Goal: Task Accomplishment & Management: Use online tool/utility

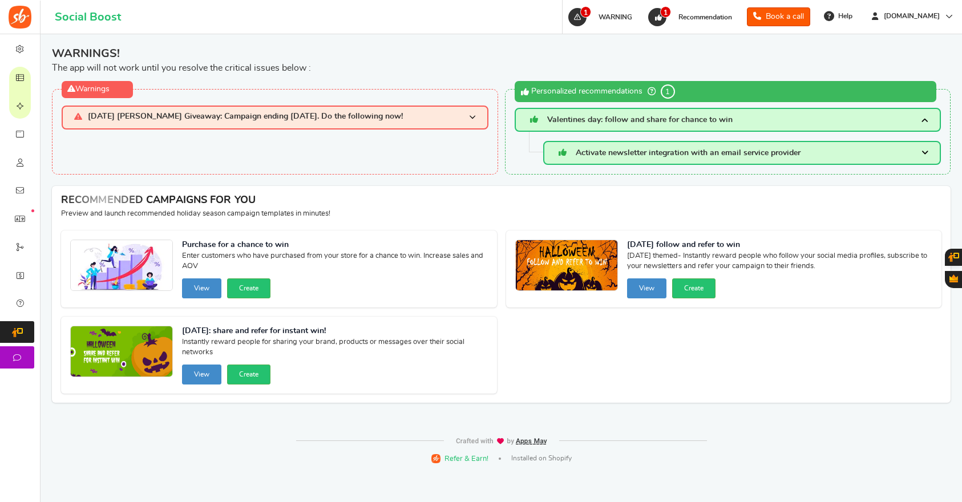
click at [338, 117] on span "[DATE] [PERSON_NAME] Giveaway: Campaign ending [DATE]. Do the following now!" at bounding box center [245, 117] width 315 height 10
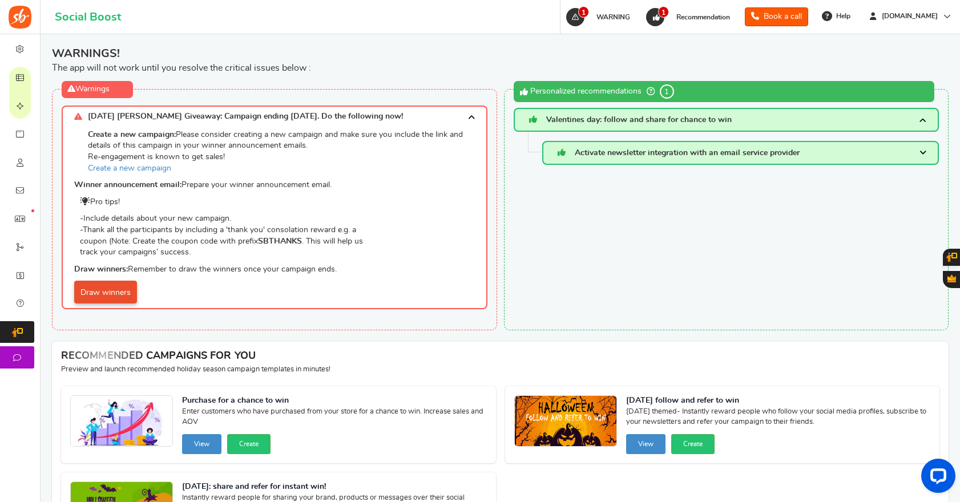
click at [123, 293] on link "Draw winners" at bounding box center [105, 292] width 63 height 23
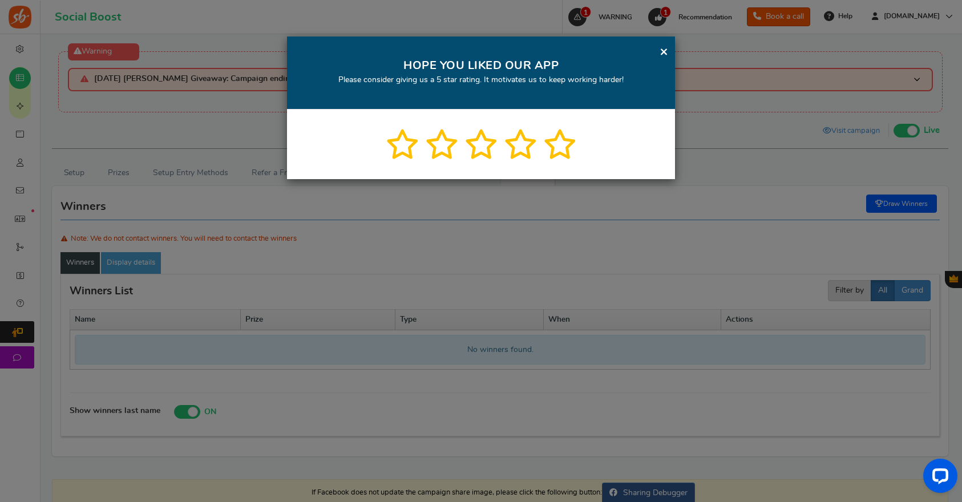
click at [664, 52] on link "×" at bounding box center [664, 52] width 9 height 14
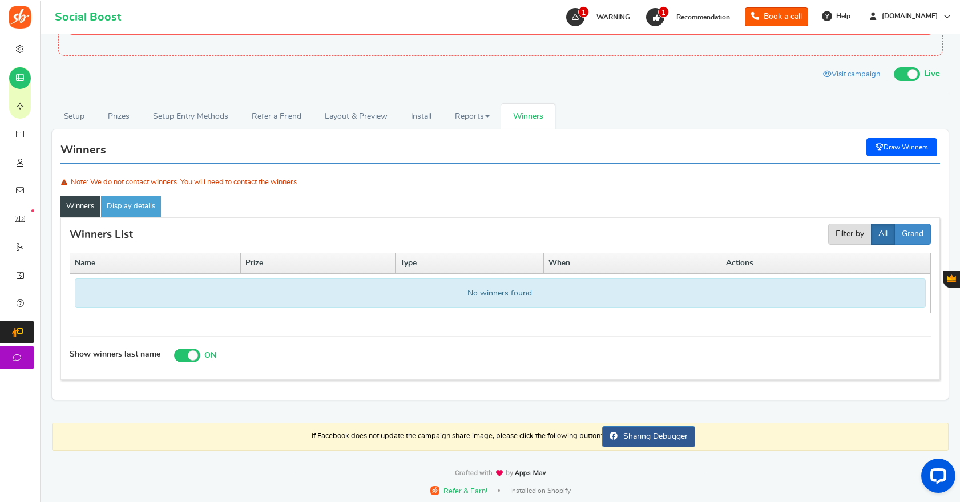
scroll to position [59, 0]
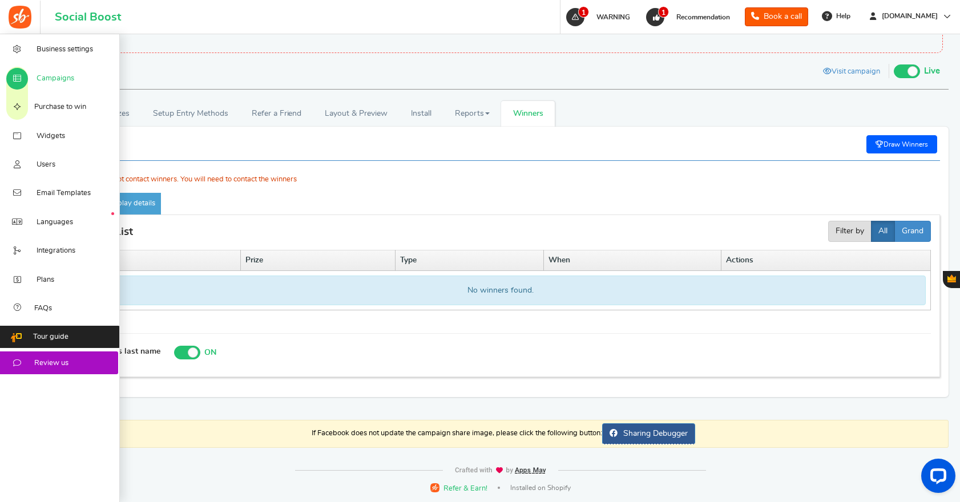
click at [49, 78] on span "Campaigns" at bounding box center [56, 79] width 38 height 10
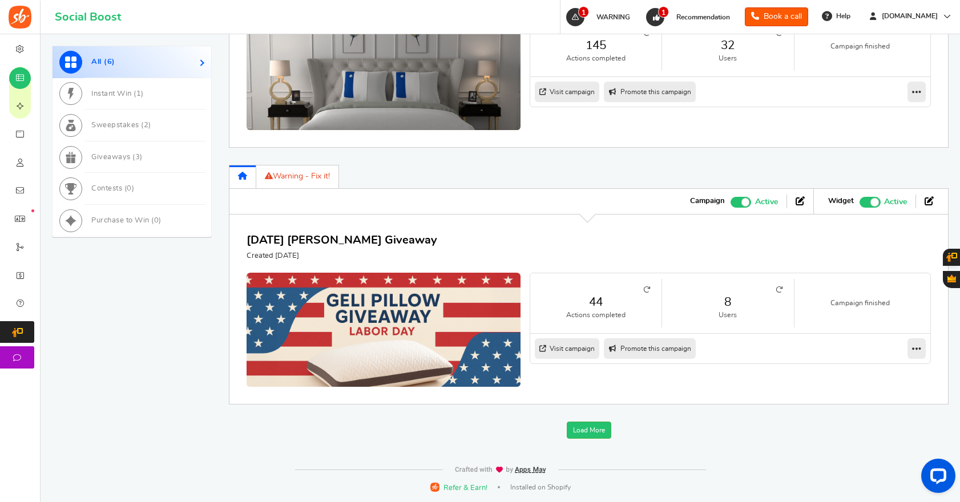
scroll to position [1373, 0]
click at [731, 302] on link "8" at bounding box center [727, 302] width 108 height 17
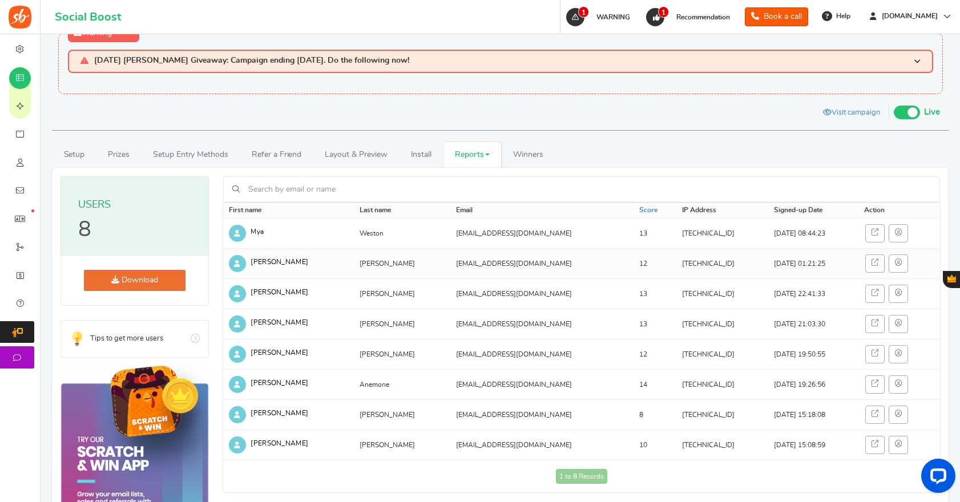
scroll to position [19, 0]
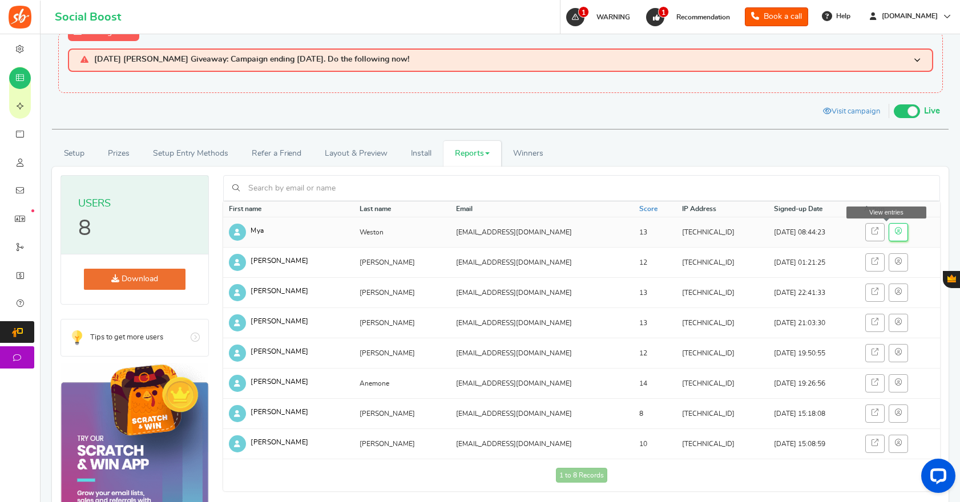
click at [895, 231] on icon at bounding box center [898, 231] width 7 height 7
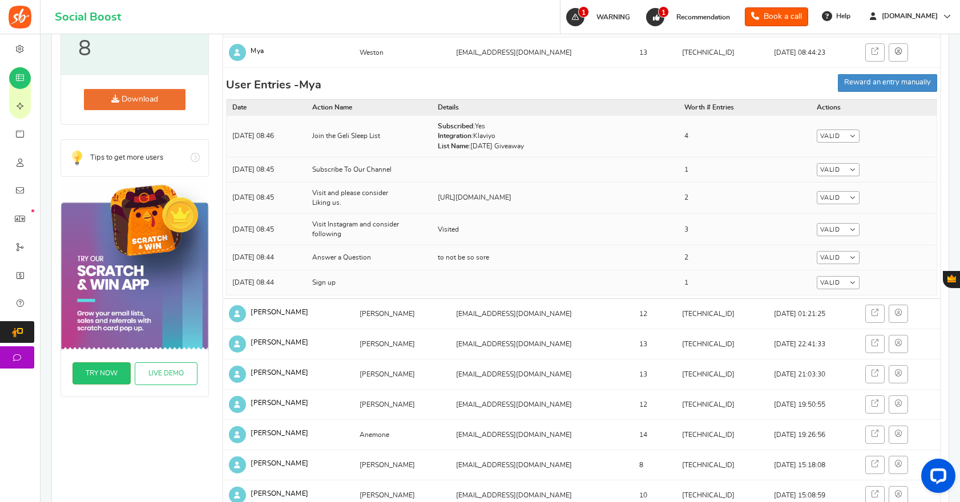
scroll to position [200, 0]
click at [888, 314] on link at bounding box center [897, 313] width 19 height 18
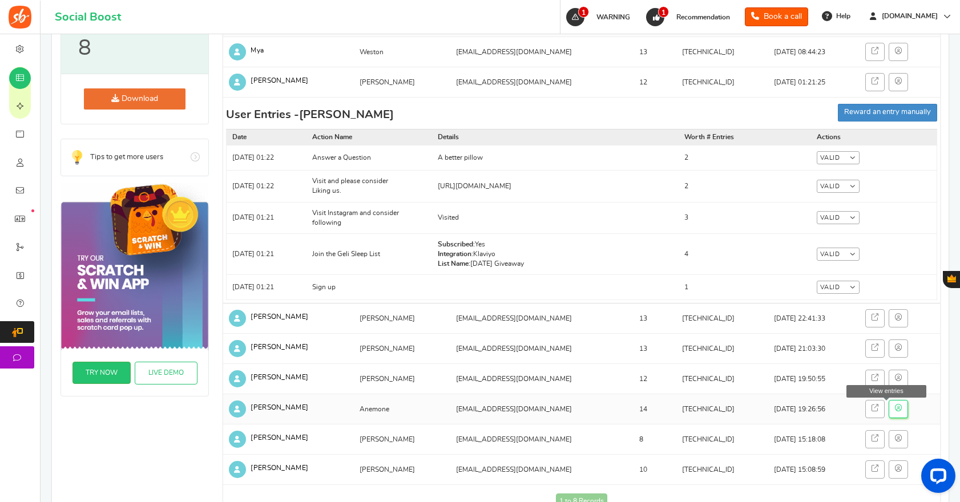
click at [889, 414] on link at bounding box center [897, 409] width 19 height 18
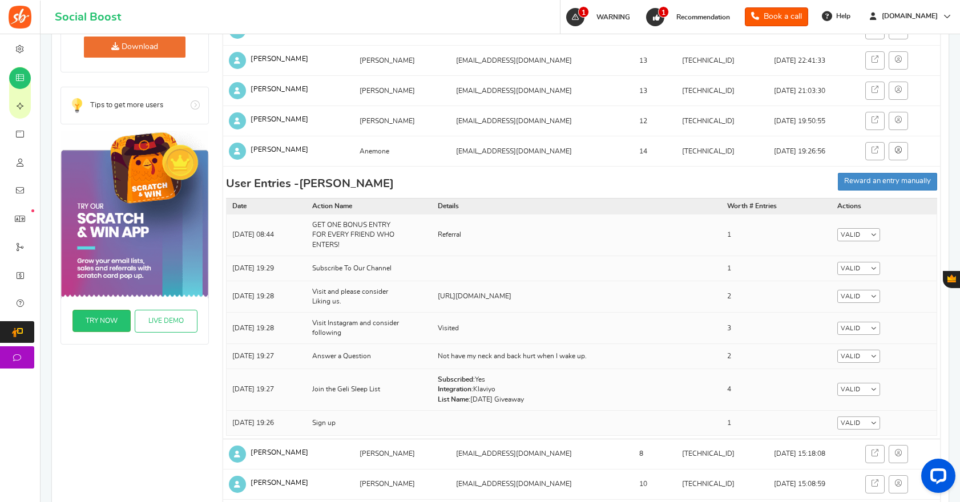
scroll to position [252, 0]
click at [889, 119] on link at bounding box center [897, 120] width 19 height 18
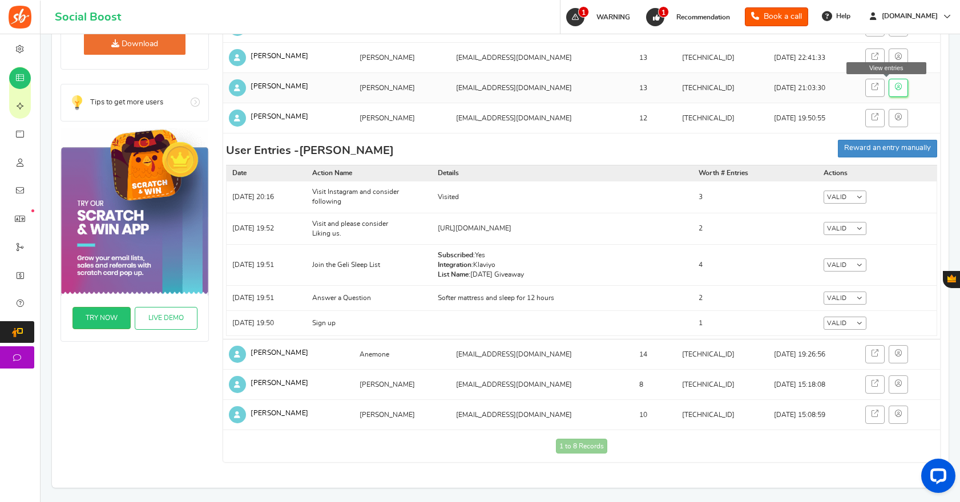
click at [890, 86] on link at bounding box center [897, 88] width 19 height 18
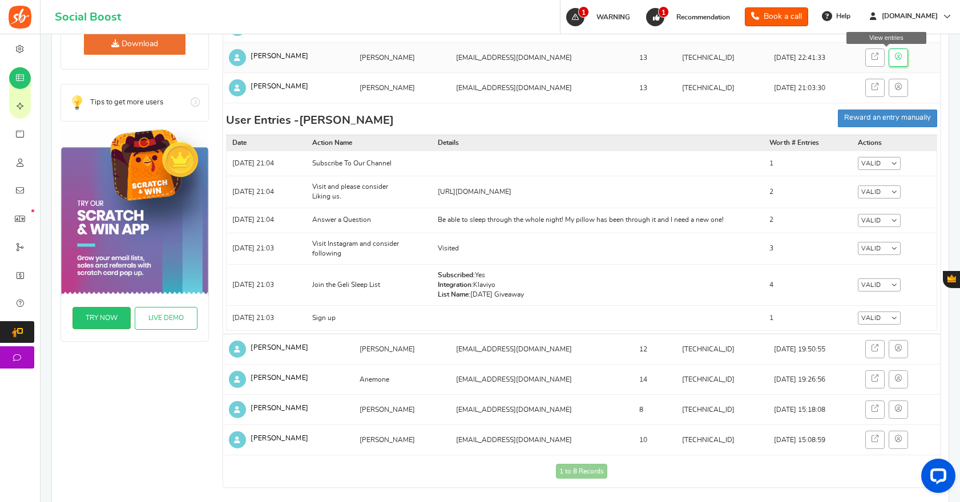
click at [895, 56] on icon at bounding box center [898, 56] width 7 height 7
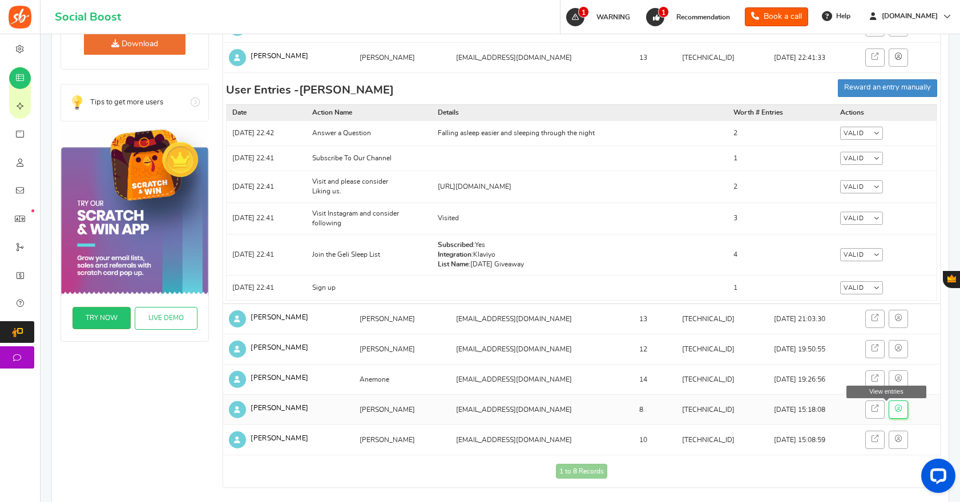
scroll to position [257, 0]
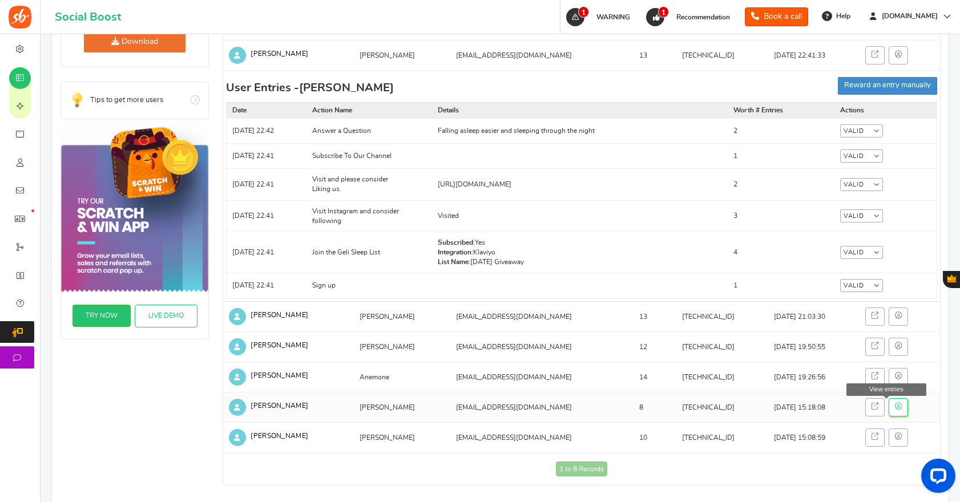
click at [890, 414] on link at bounding box center [897, 407] width 19 height 18
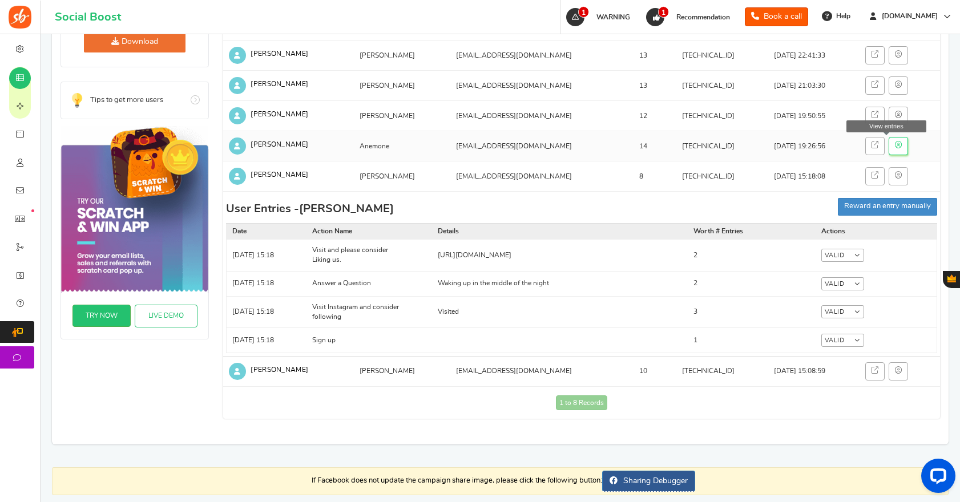
click at [889, 149] on link at bounding box center [897, 146] width 19 height 18
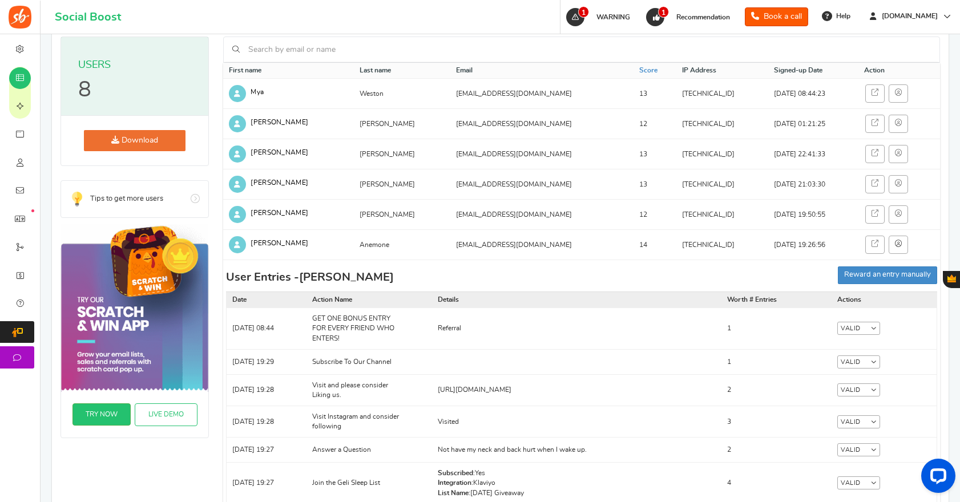
scroll to position [0, 0]
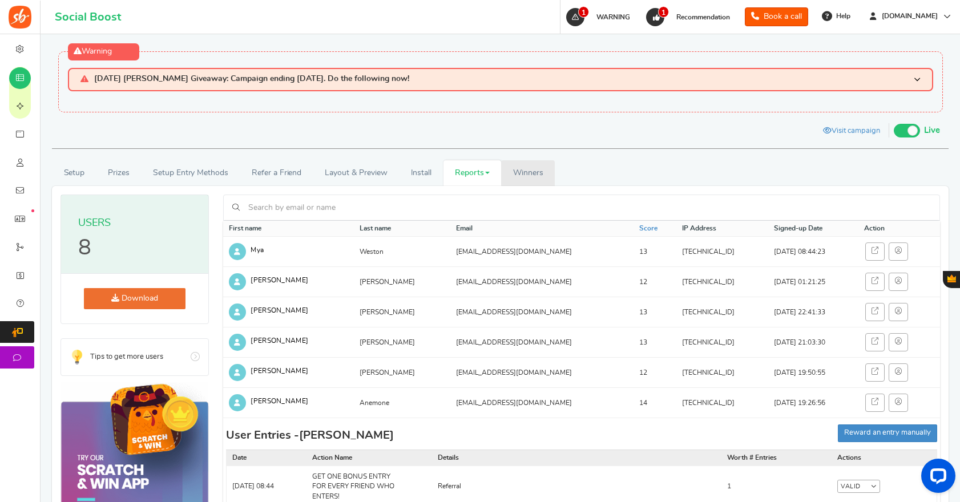
click at [523, 169] on span "Winners" at bounding box center [528, 173] width 30 height 8
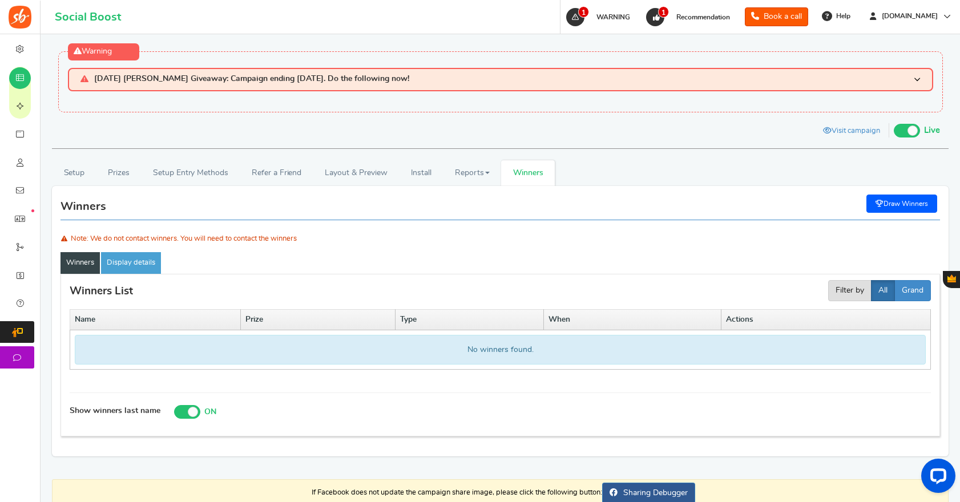
click at [888, 205] on link "Draw Winners" at bounding box center [901, 204] width 71 height 18
select select "random"
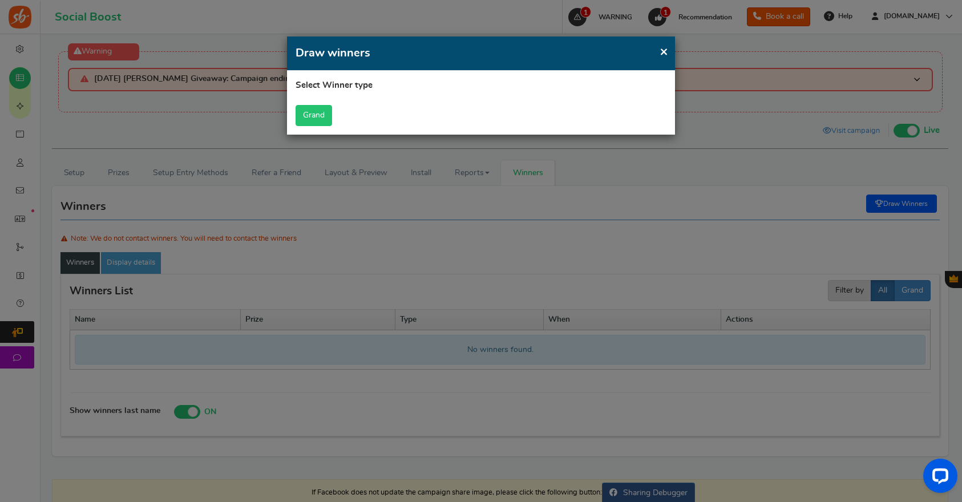
click at [321, 120] on button "Grand" at bounding box center [314, 115] width 37 height 21
select select "all"
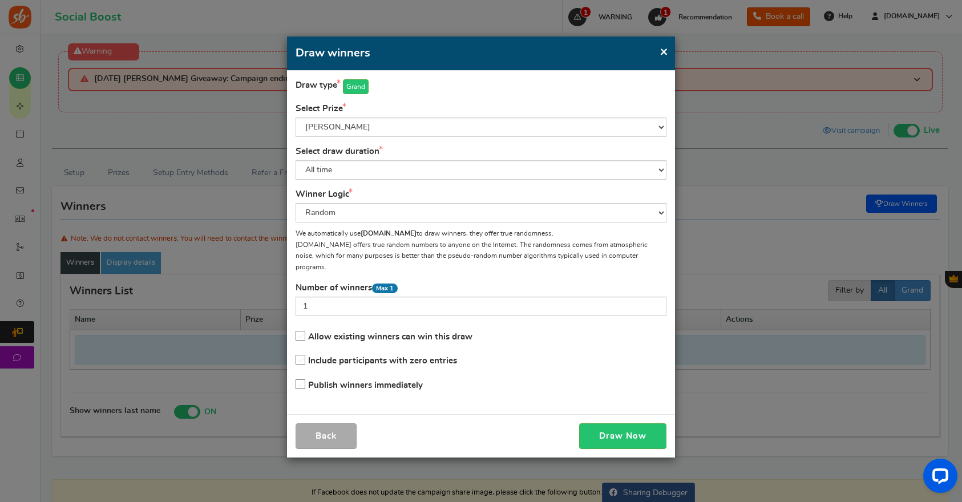
click at [298, 380] on icon at bounding box center [301, 385] width 10 height 10
click at [297, 381] on input "Publish winners immediately" at bounding box center [297, 384] width 0 height 7
click at [298, 379] on icon at bounding box center [301, 384] width 10 height 10
click at [297, 381] on input "Publish winners immediately" at bounding box center [297, 384] width 0 height 7
click at [622, 425] on button "Draw Now" at bounding box center [622, 436] width 87 height 26
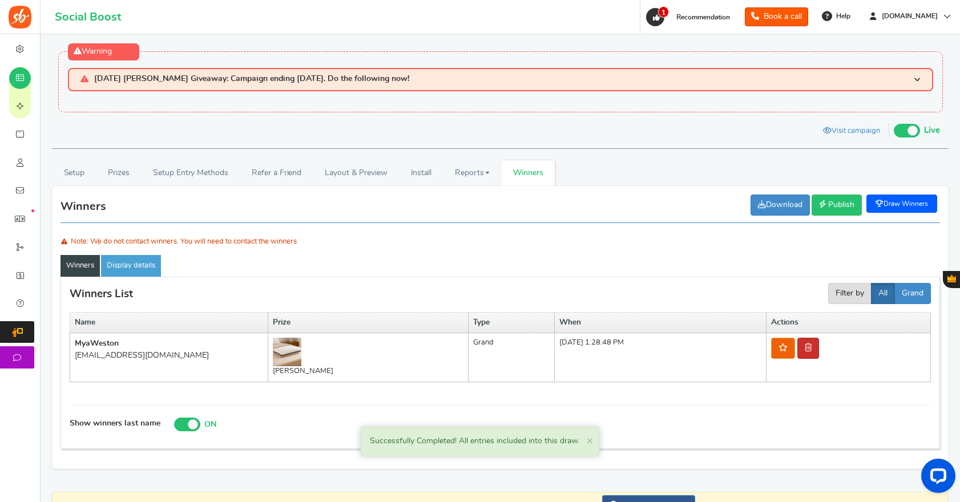
click at [805, 351] on link at bounding box center [808, 348] width 22 height 21
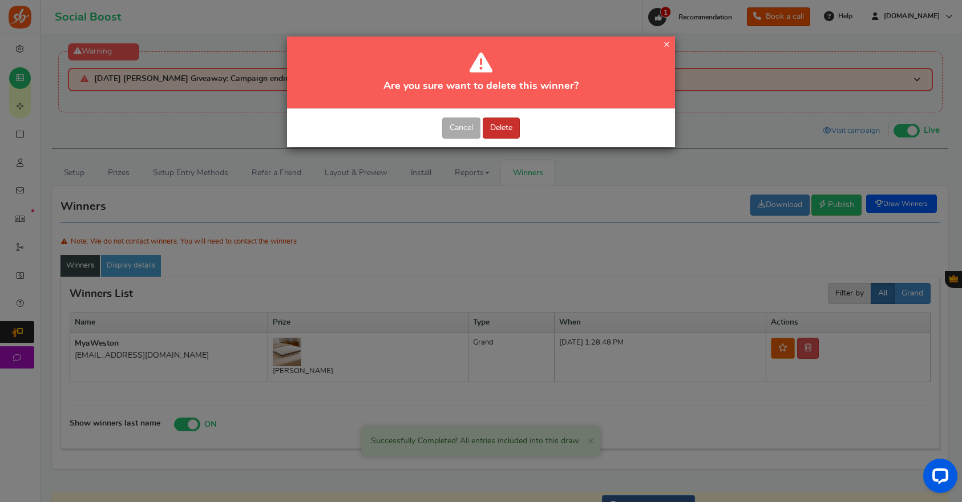
click at [512, 127] on button "Delete" at bounding box center [501, 128] width 37 height 21
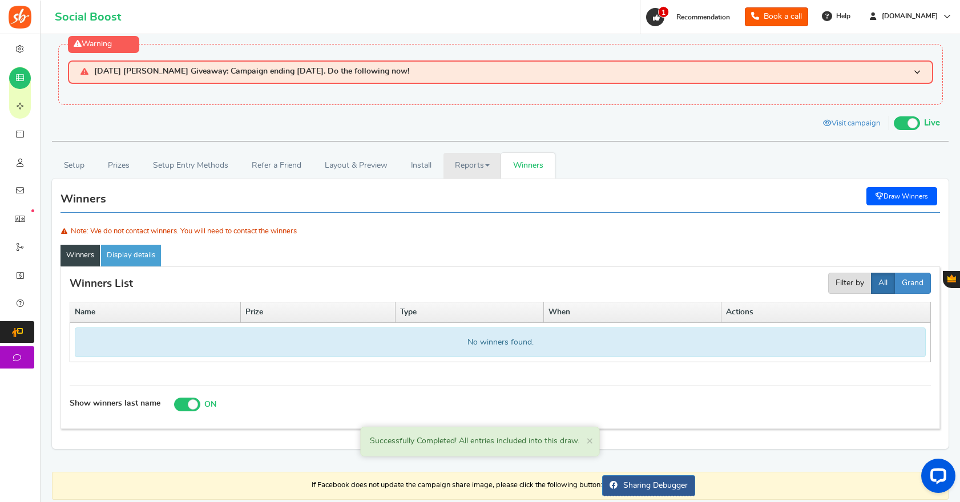
scroll to position [9, 0]
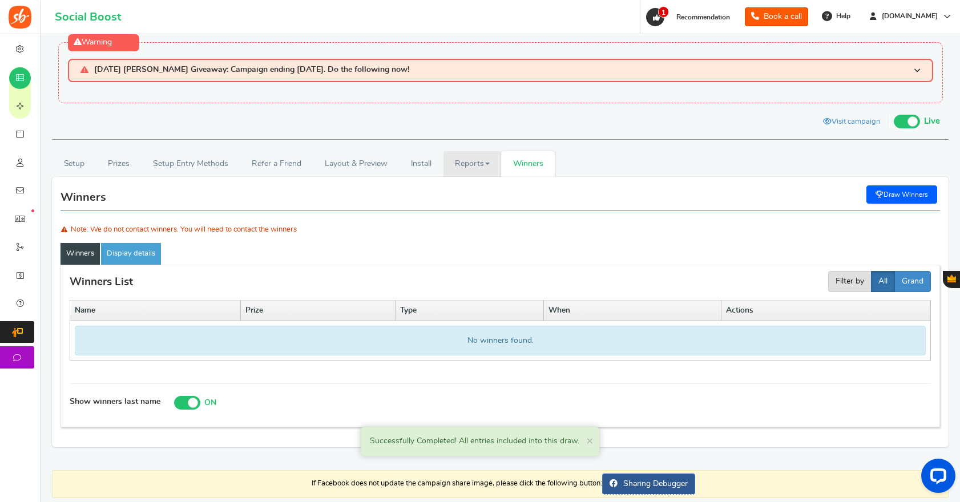
click at [456, 160] on link "Reports" at bounding box center [472, 164] width 58 height 26
click at [486, 202] on link "Users" at bounding box center [488, 205] width 91 height 17
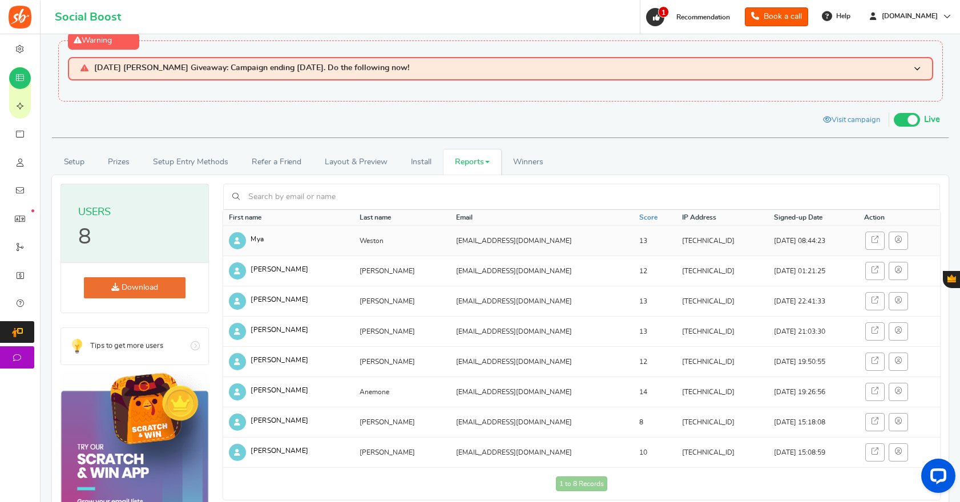
scroll to position [11, 0]
click at [895, 237] on icon at bounding box center [898, 239] width 7 height 7
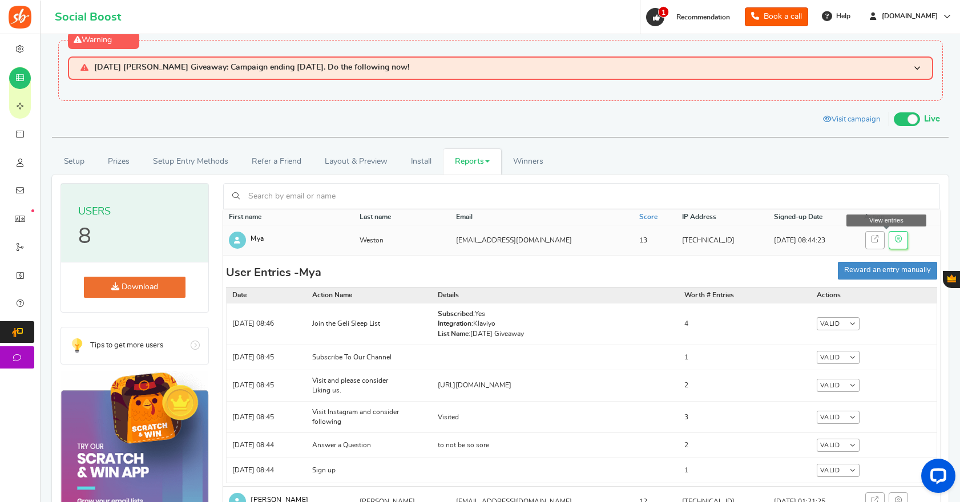
click at [895, 242] on icon at bounding box center [898, 239] width 7 height 7
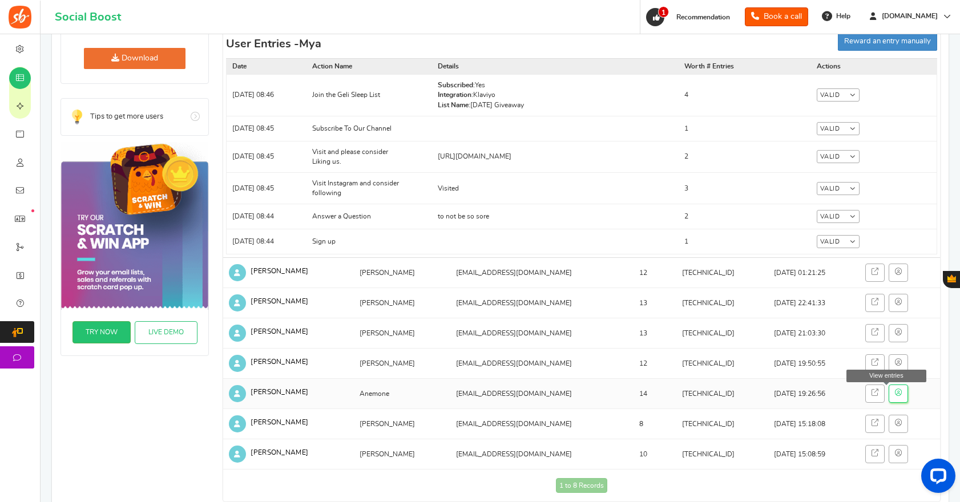
scroll to position [242, 0]
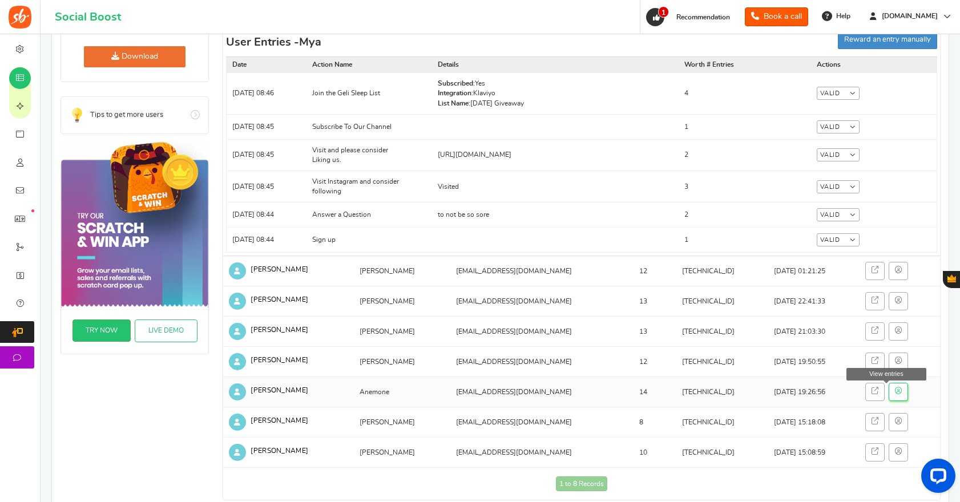
click at [892, 396] on link at bounding box center [897, 392] width 19 height 18
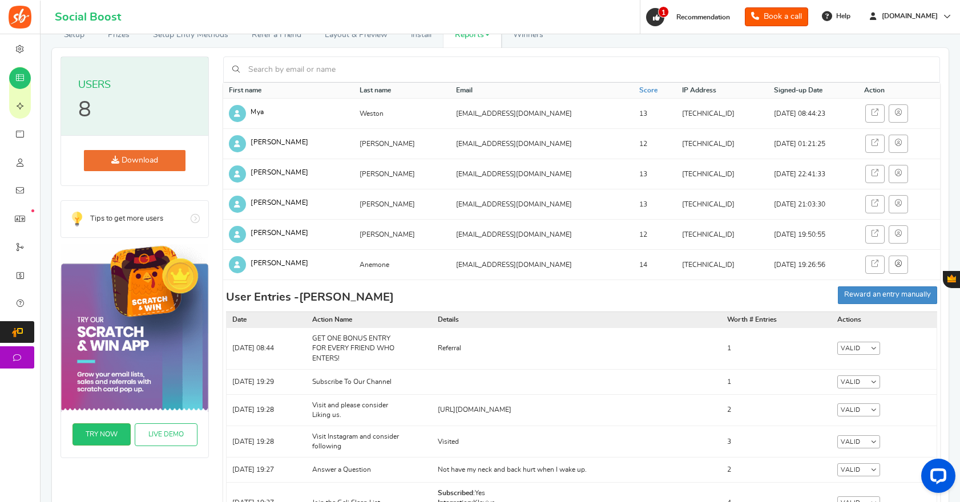
scroll to position [0, 0]
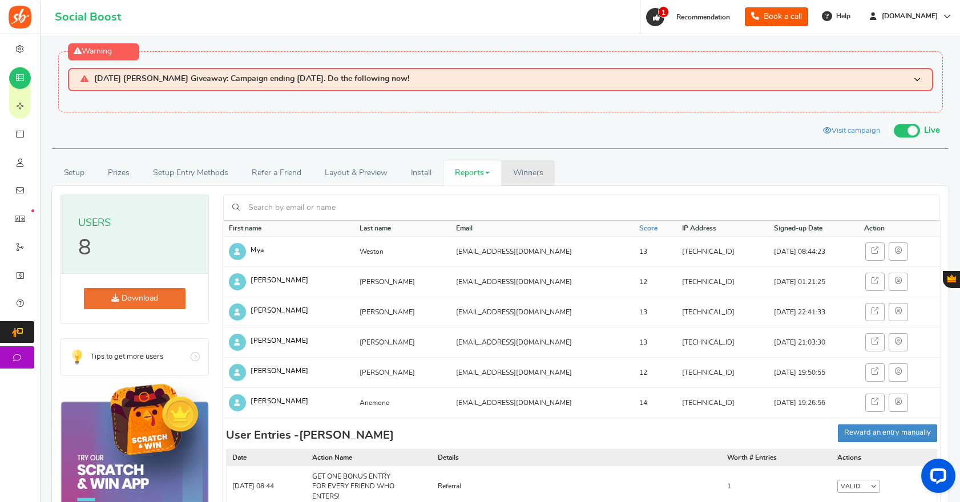
click at [531, 175] on span "Winners" at bounding box center [528, 173] width 30 height 8
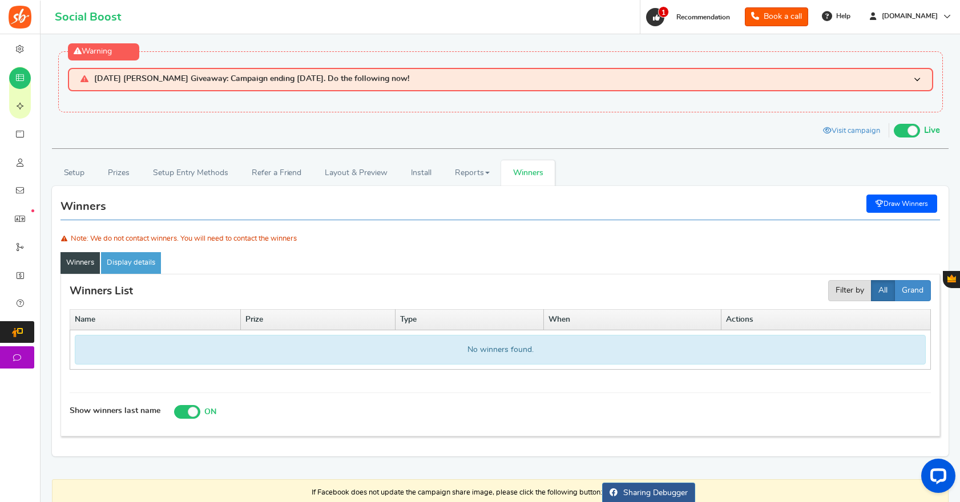
click at [900, 200] on link "Draw Winners" at bounding box center [901, 204] width 71 height 18
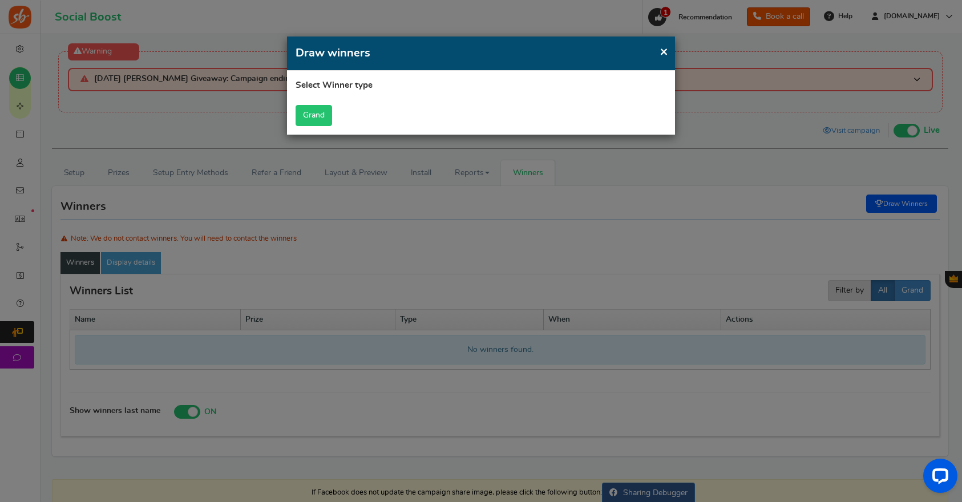
click at [308, 108] on button "Grand" at bounding box center [314, 115] width 37 height 21
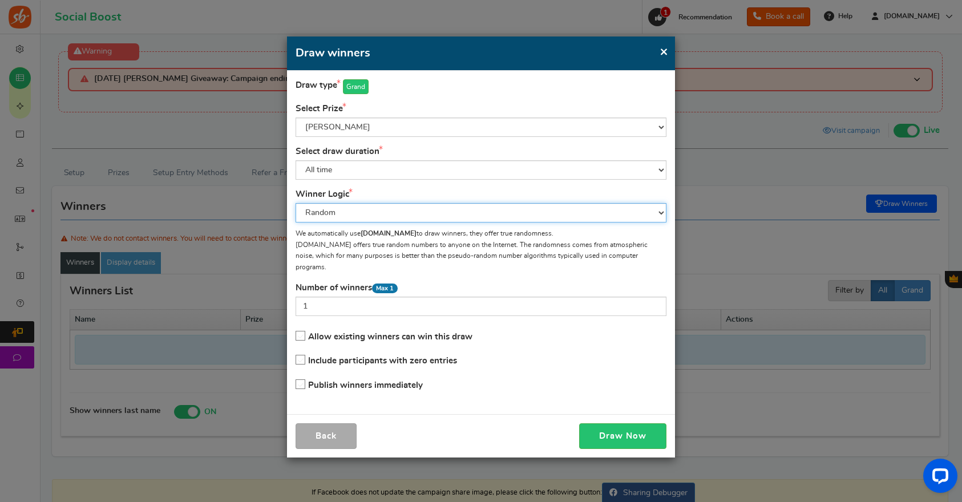
click at [415, 218] on select "Random Highest #entries Manual" at bounding box center [481, 212] width 371 height 19
select select "manual"
click at [296, 203] on select "Random Highest #entries Manual" at bounding box center [481, 212] width 371 height 19
type input "0"
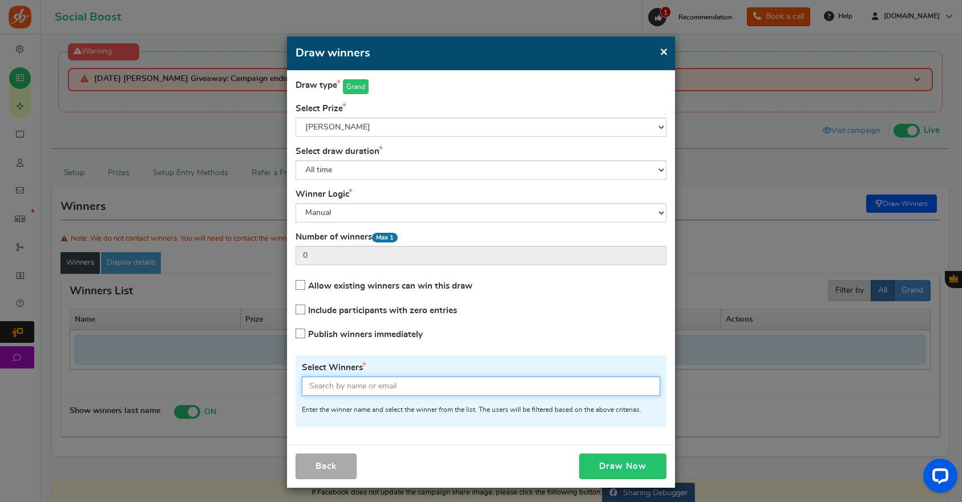
click at [367, 387] on input "text" at bounding box center [481, 386] width 358 height 19
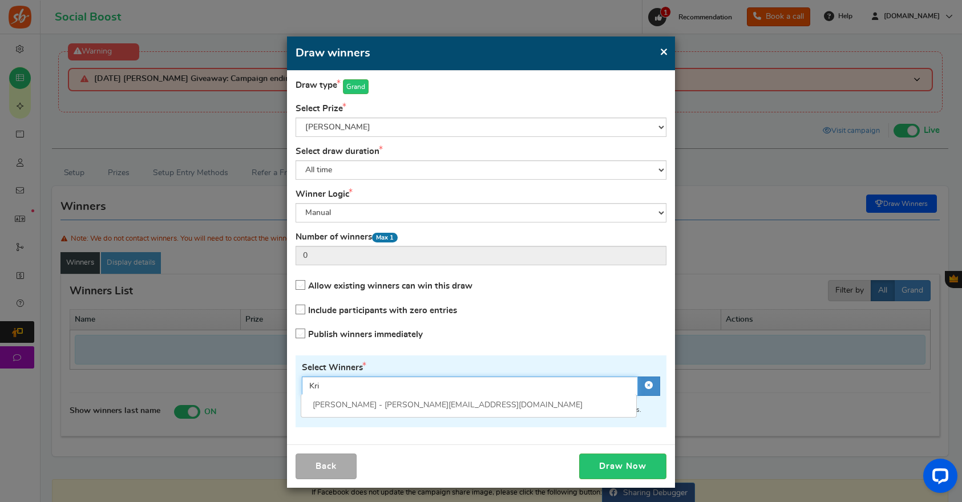
type input "Kr"
click at [377, 407] on link "[PERSON_NAME] - [PERSON_NAME][EMAIL_ADDRESS][DOMAIN_NAME]" at bounding box center [448, 405] width 270 height 8
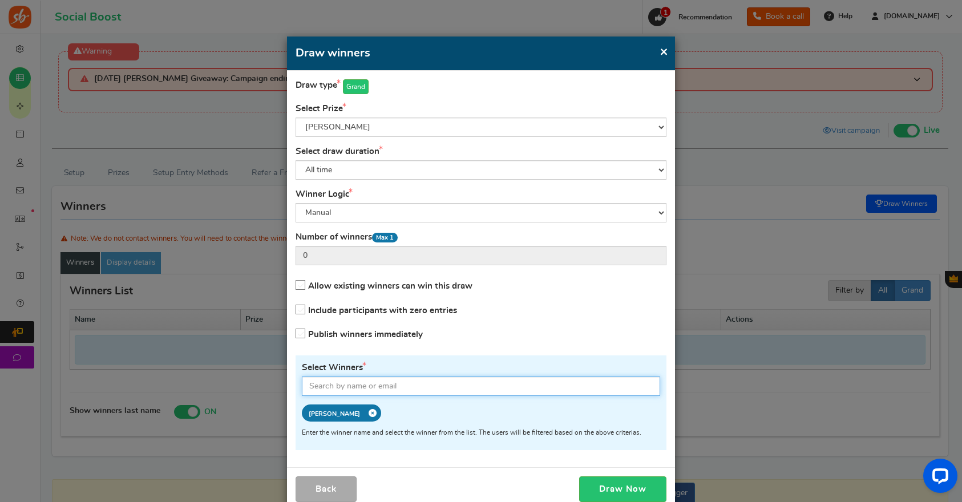
type input "1"
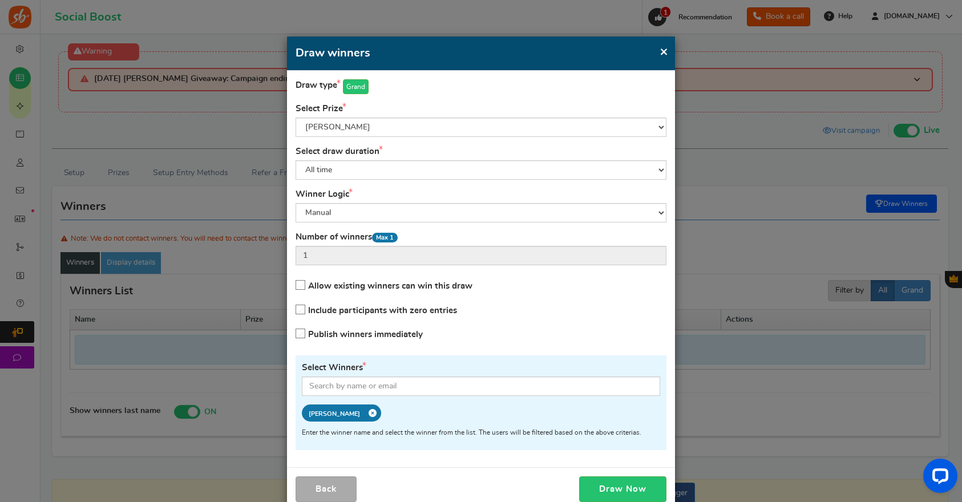
click at [301, 330] on icon at bounding box center [301, 334] width 10 height 10
click at [297, 330] on input "Publish winners immediately" at bounding box center [297, 333] width 0 height 7
click at [646, 490] on button "Draw Now" at bounding box center [622, 489] width 87 height 26
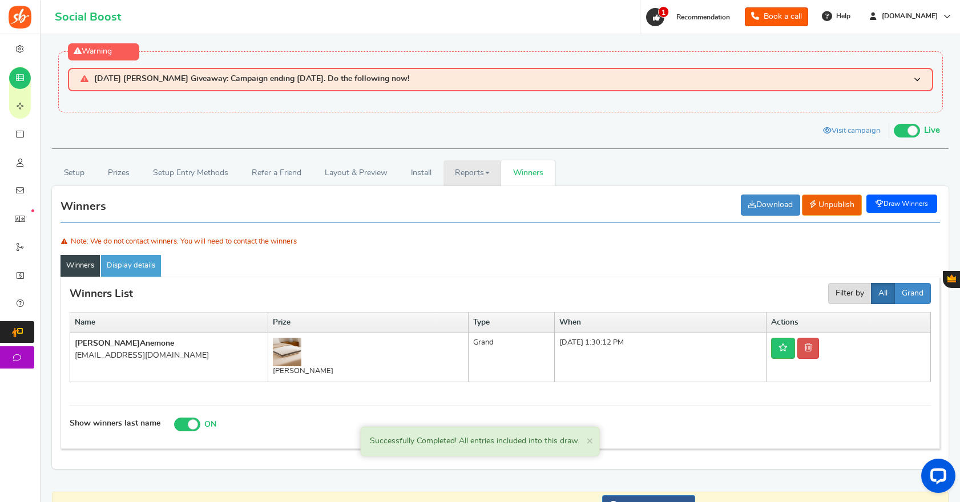
click at [476, 174] on link "Reports" at bounding box center [472, 173] width 58 height 26
click at [480, 214] on link "Users" at bounding box center [488, 215] width 91 height 17
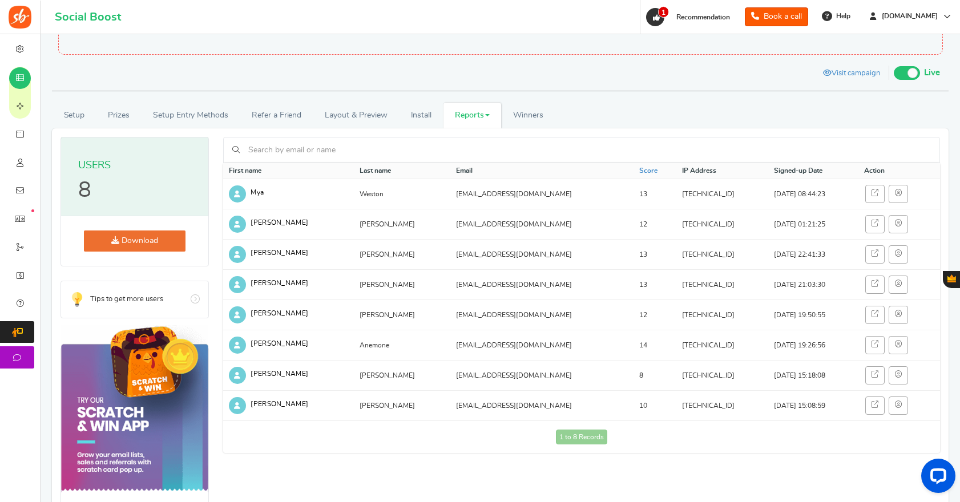
scroll to position [51, 0]
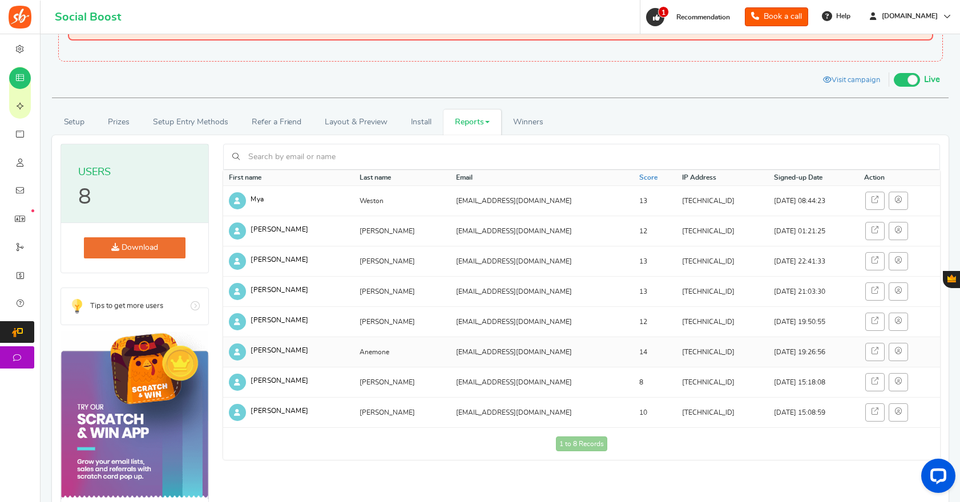
click at [454, 355] on td "[EMAIL_ADDRESS][DOMAIN_NAME]" at bounding box center [541, 352] width 183 height 30
drag, startPoint x: 460, startPoint y: 354, endPoint x: 395, endPoint y: 351, distance: 65.1
click at [450, 351] on td "[EMAIL_ADDRESS][DOMAIN_NAME]" at bounding box center [541, 352] width 183 height 30
copy td "[EMAIL_ADDRESS][DOMAIN_NAME]"
